Goal: Navigation & Orientation: Find specific page/section

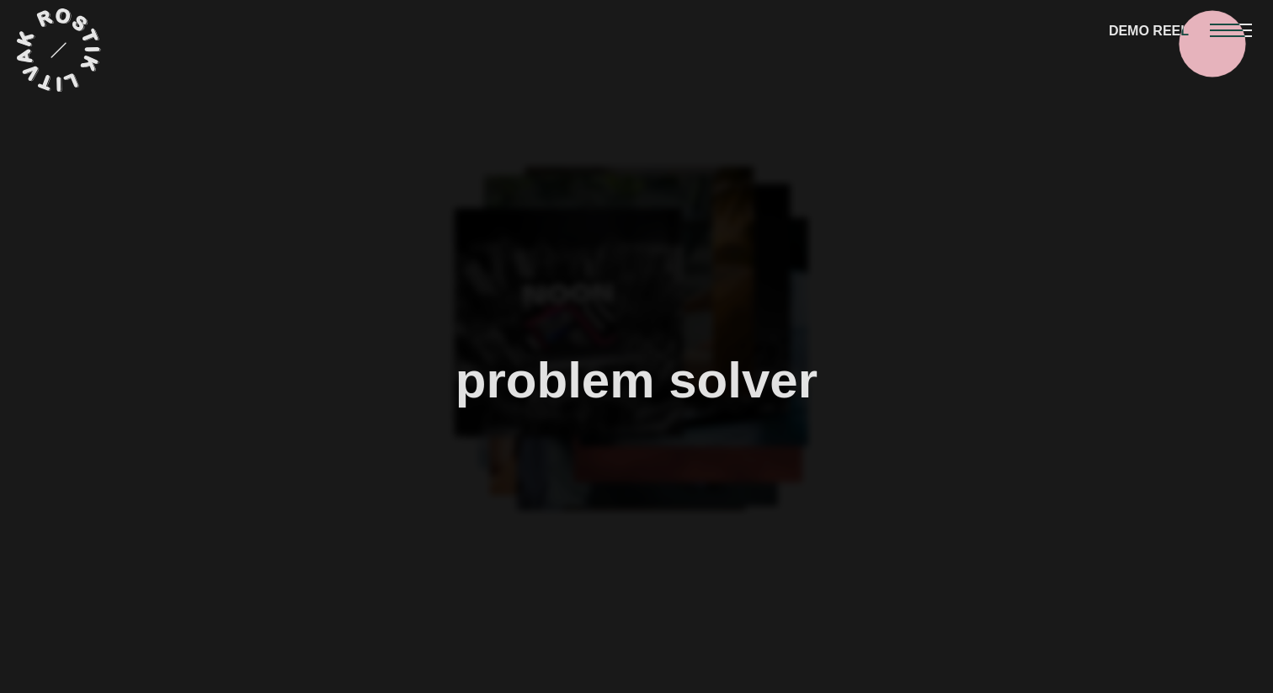
click at [1218, 39] on div at bounding box center [1241, 29] width 63 height 59
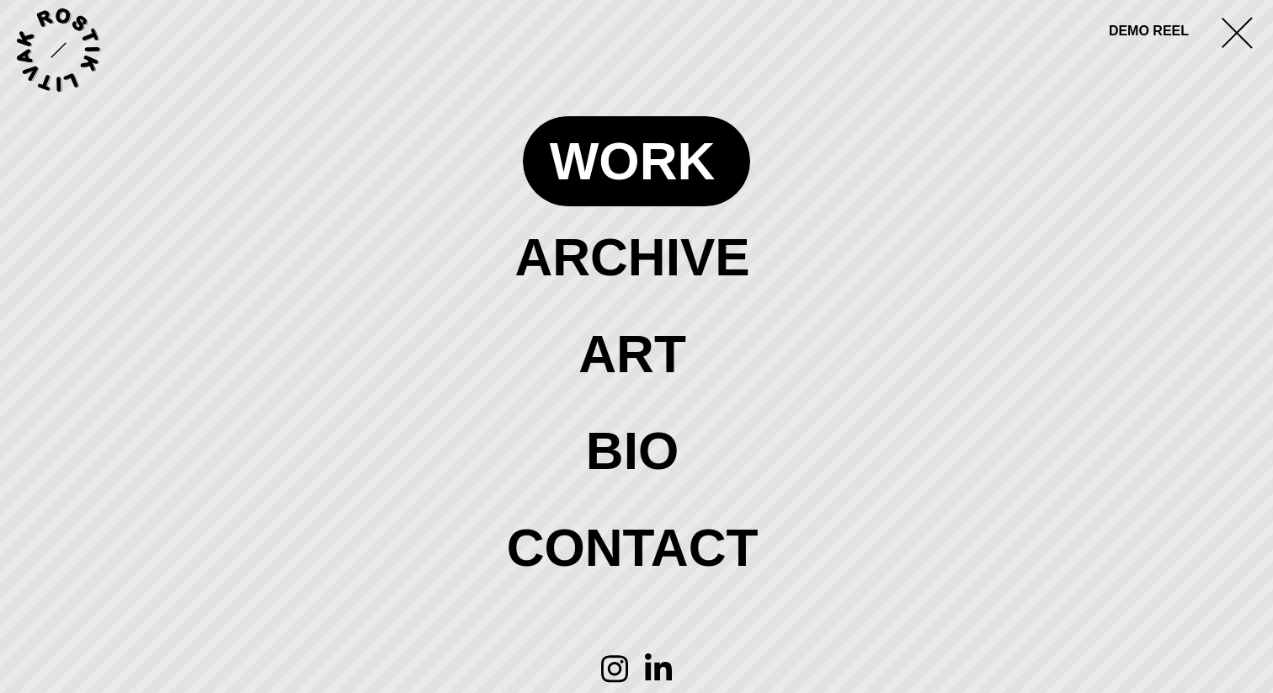
click at [656, 177] on span at bounding box center [636, 160] width 227 height 89
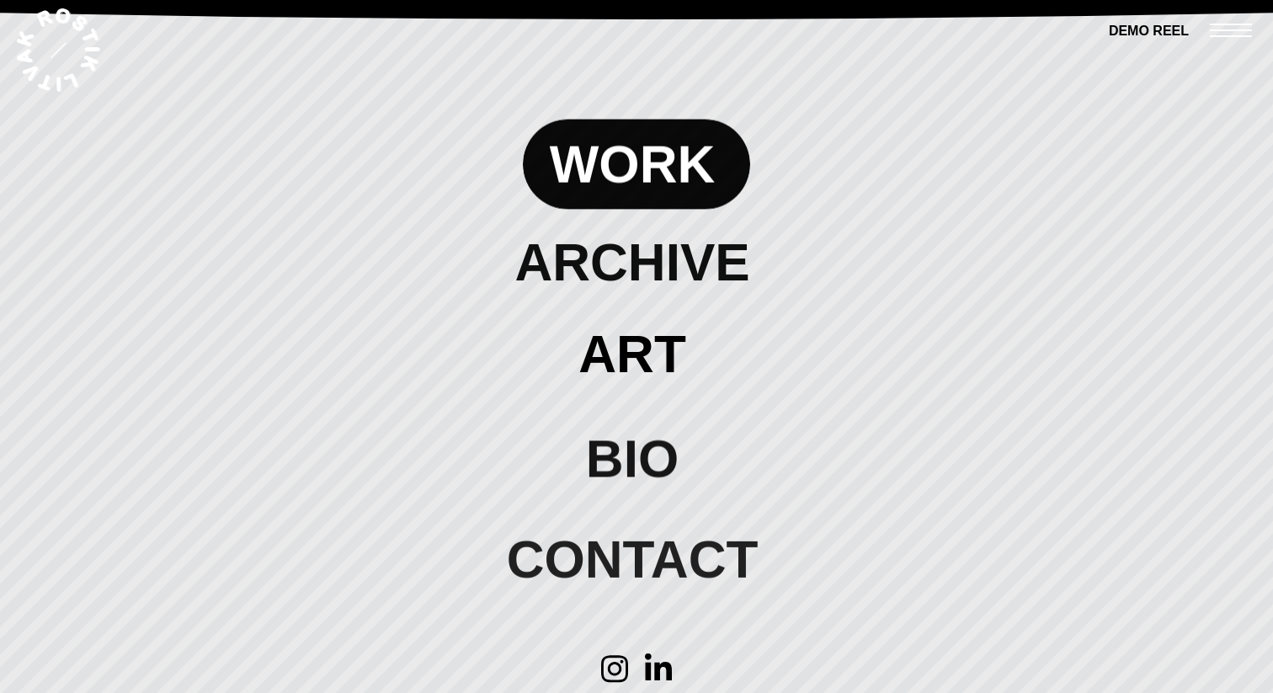
click at [656, 177] on span at bounding box center [636, 164] width 227 height 89
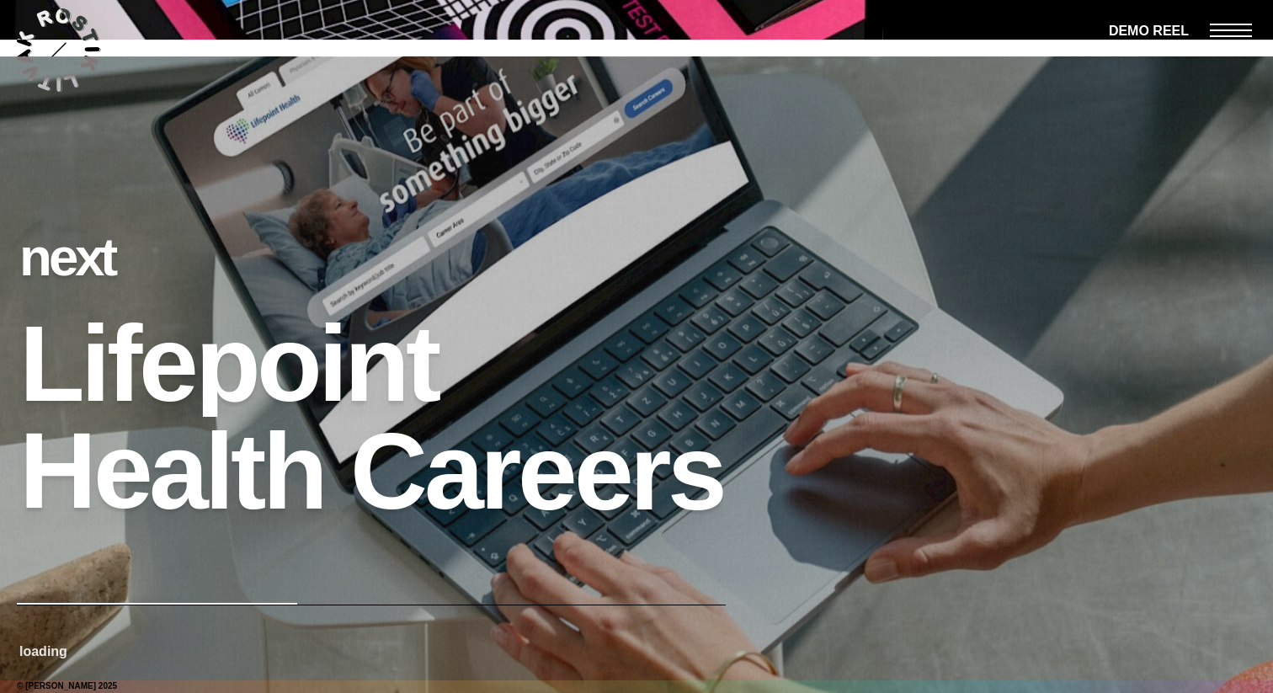
scroll to position [17071, 0]
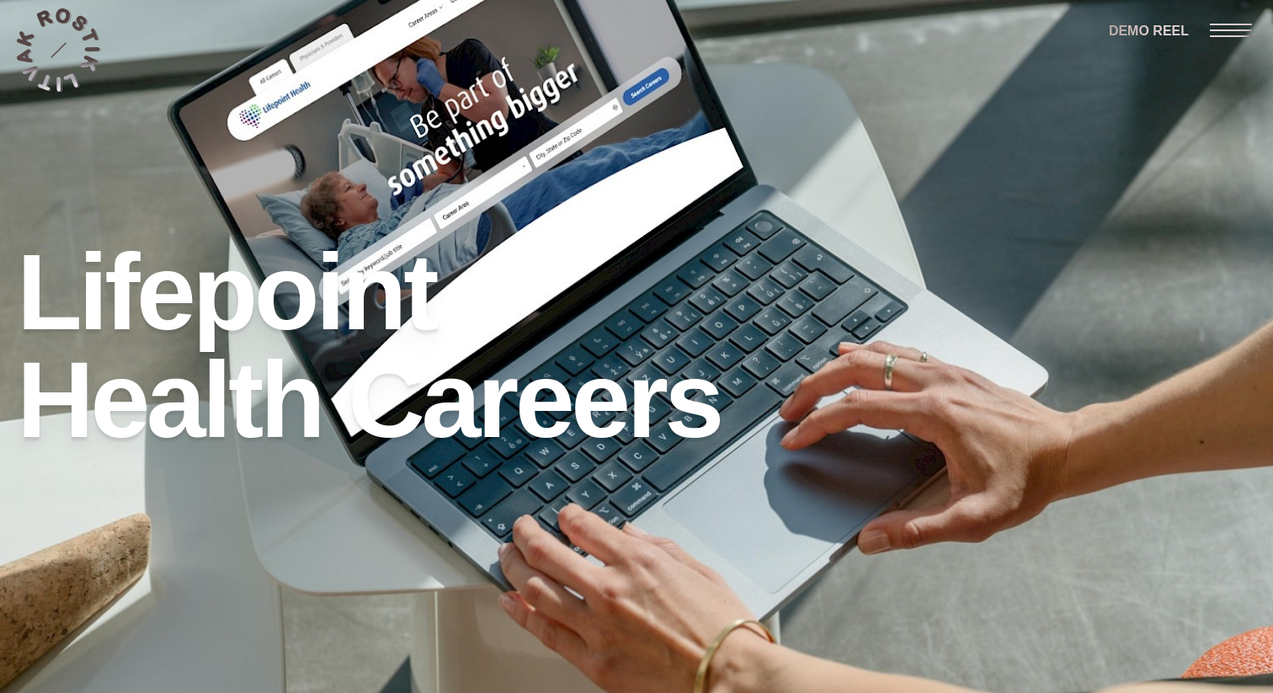
click at [413, 386] on div at bounding box center [636, 520] width 1273 height 347
click at [386, 314] on div at bounding box center [636, 346] width 1273 height 693
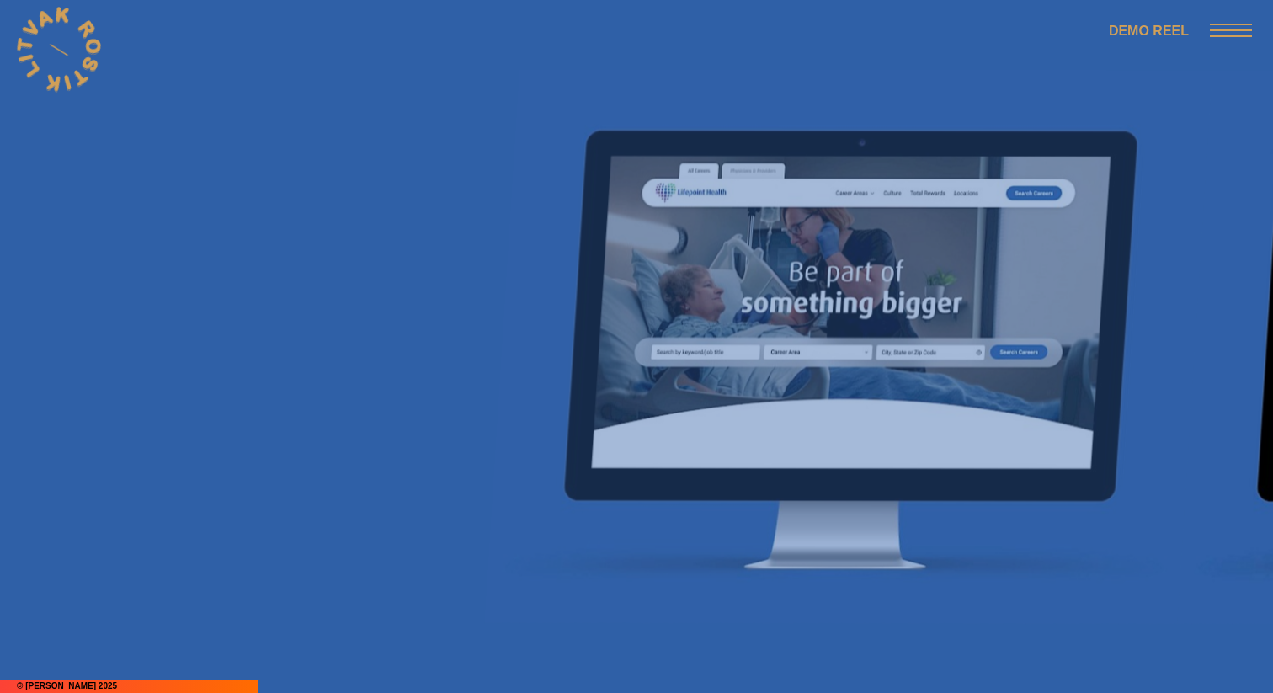
scroll to position [4219, 0]
